Goal: Task Accomplishment & Management: Manage account settings

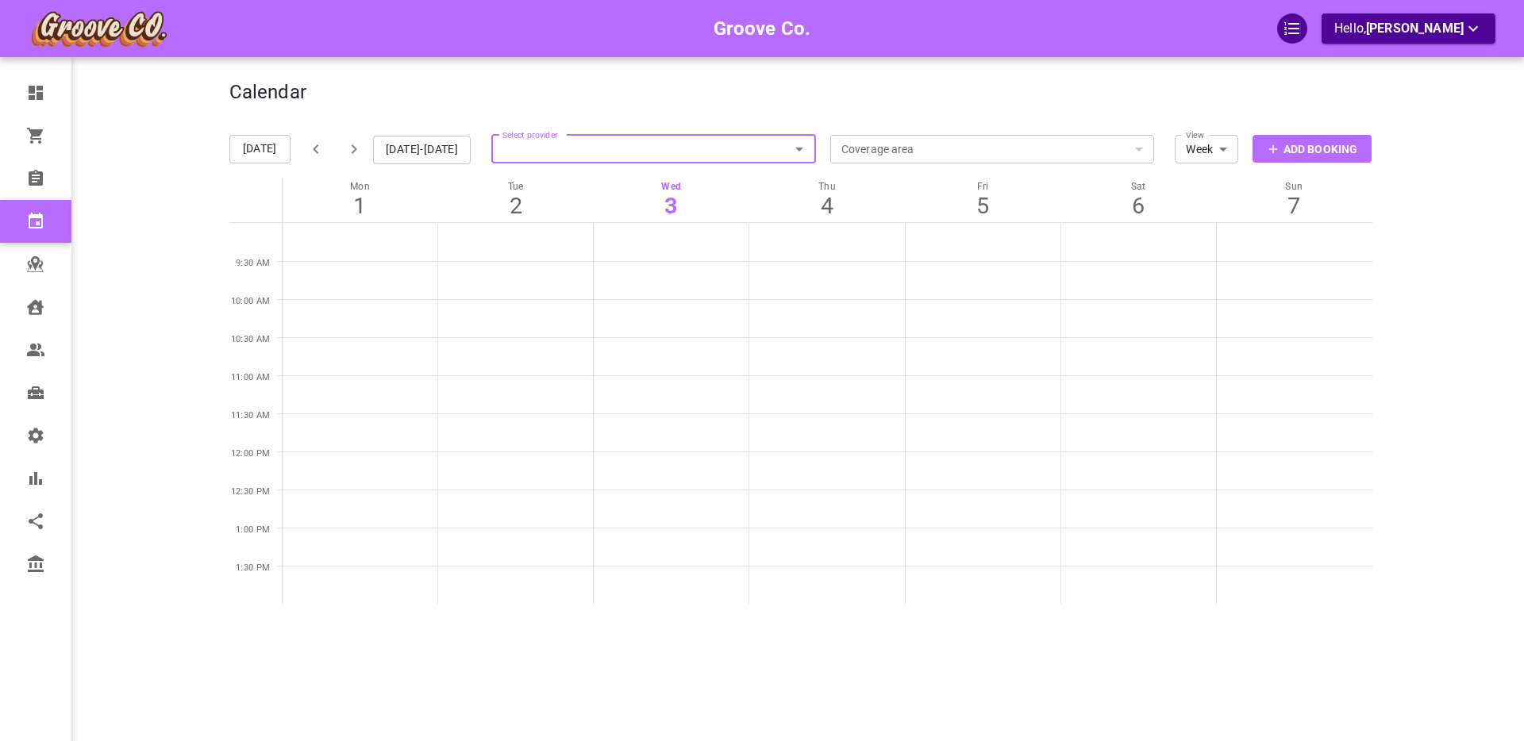
scroll to position [2, 0]
click at [1307, 143] on p "Add Booking" at bounding box center [1320, 148] width 74 height 17
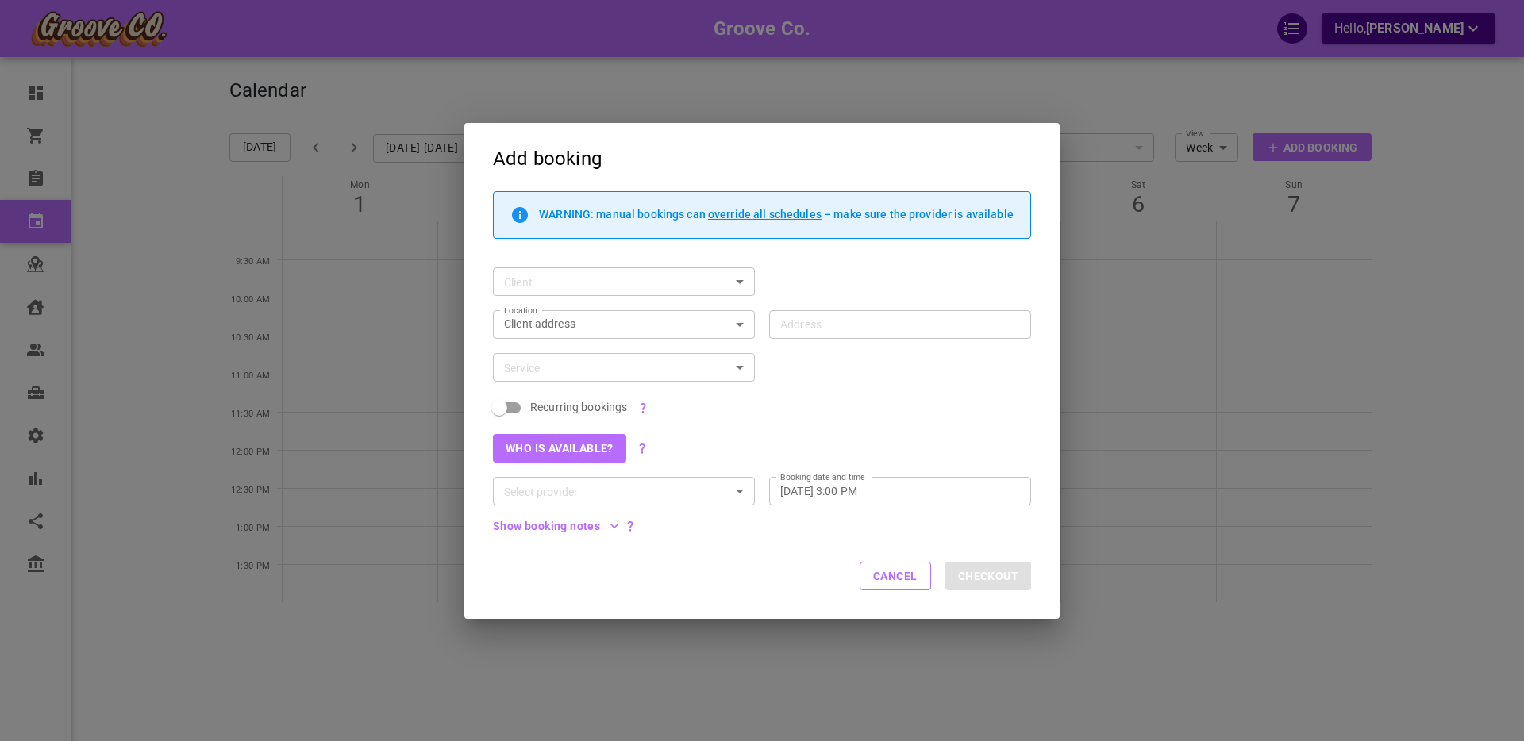
click at [583, 527] on button "Show booking notes" at bounding box center [556, 526] width 126 height 11
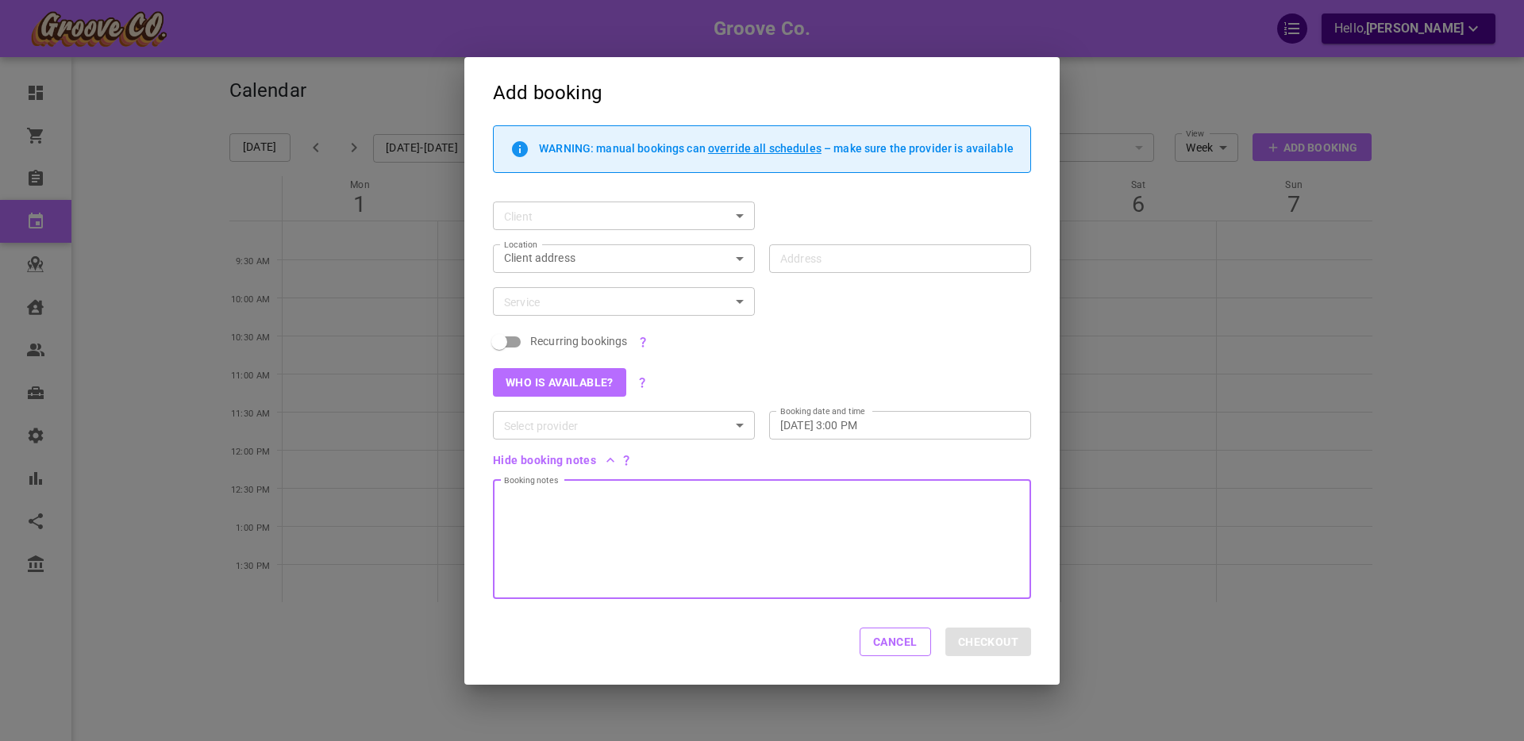
click at [553, 510] on div at bounding box center [762, 539] width 538 height 119
click at [889, 646] on button "Cancel" at bounding box center [895, 642] width 71 height 29
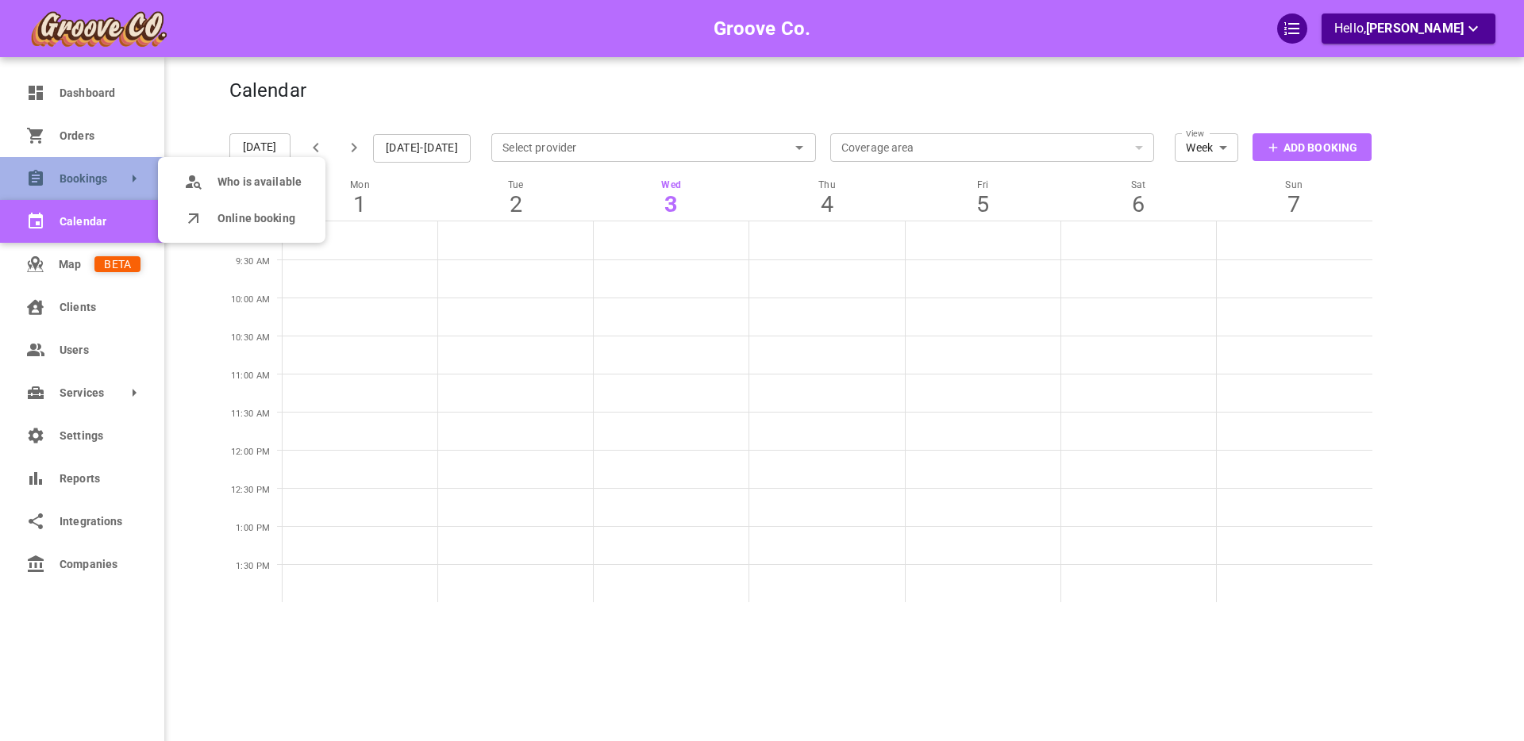
click at [48, 180] on link "Bookings" at bounding box center [82, 178] width 164 height 43
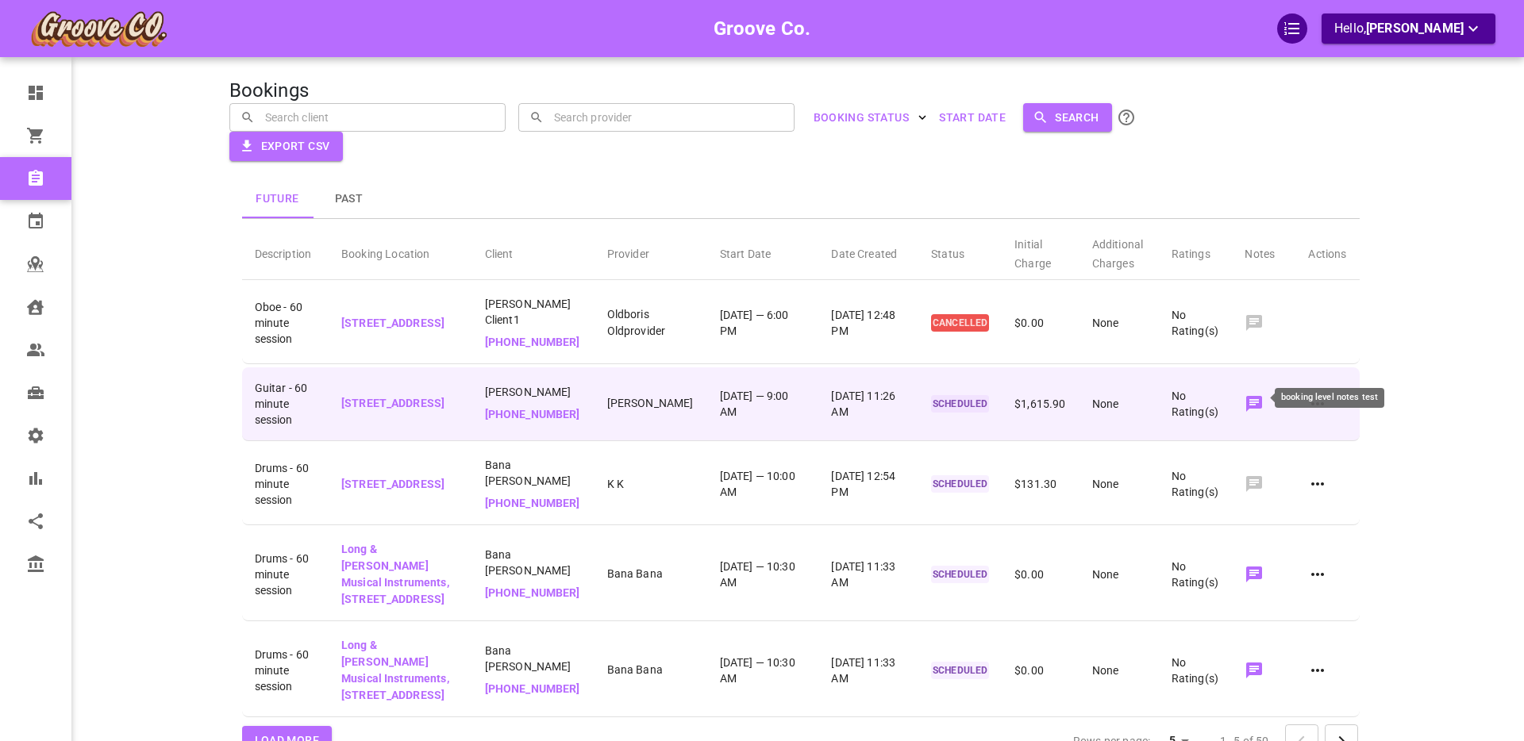
click at [1255, 396] on icon at bounding box center [1253, 403] width 19 height 19
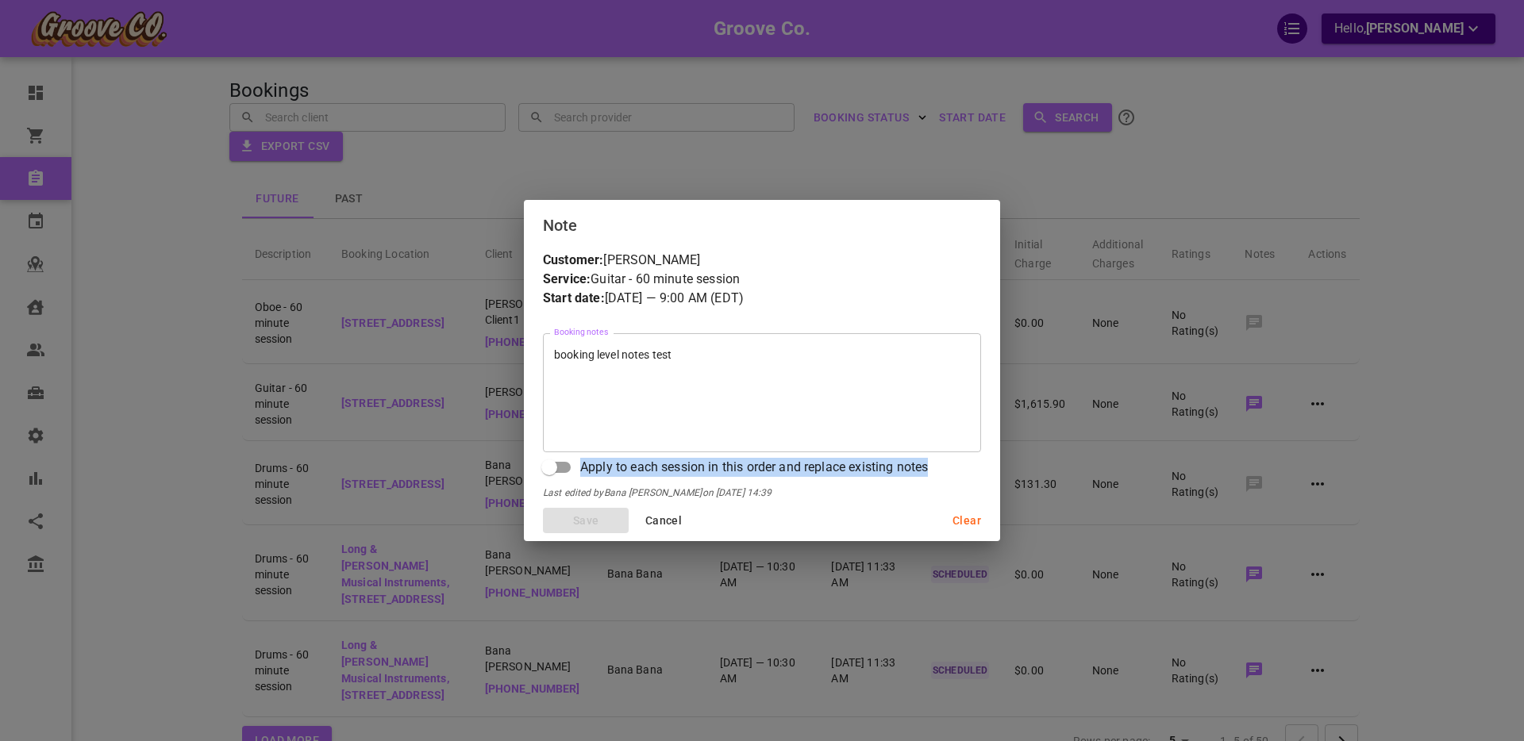
drag, startPoint x: 585, startPoint y: 466, endPoint x: 941, endPoint y: 474, distance: 356.4
click at [940, 474] on div "Apply to each session in this order and replace existing notes" at bounding box center [762, 467] width 438 height 30
copy span "Apply to each session in this order and replace existing notes"
